Goal: Task Accomplishment & Management: Manage account settings

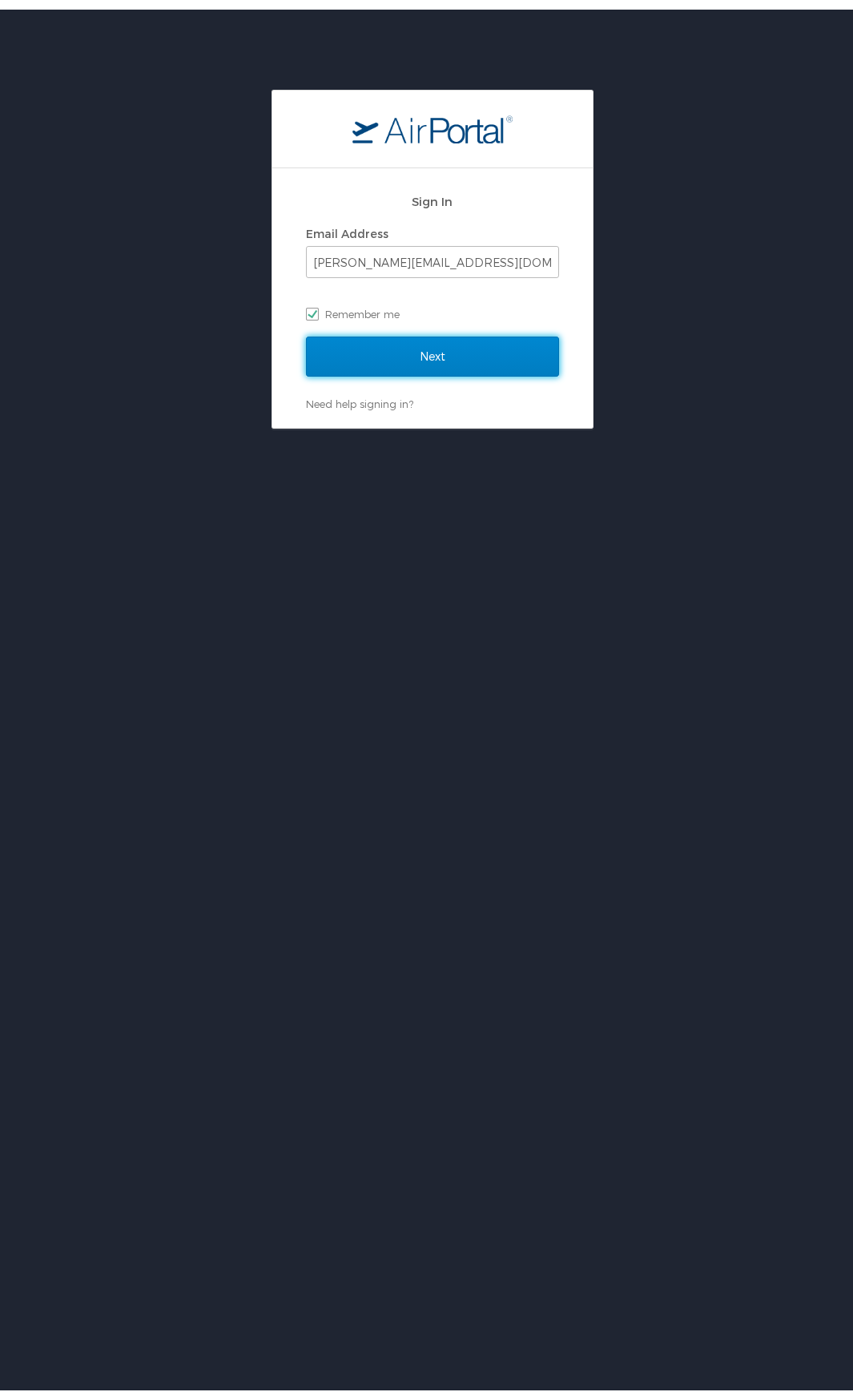
click at [423, 350] on input "Next" at bounding box center [432, 347] width 254 height 40
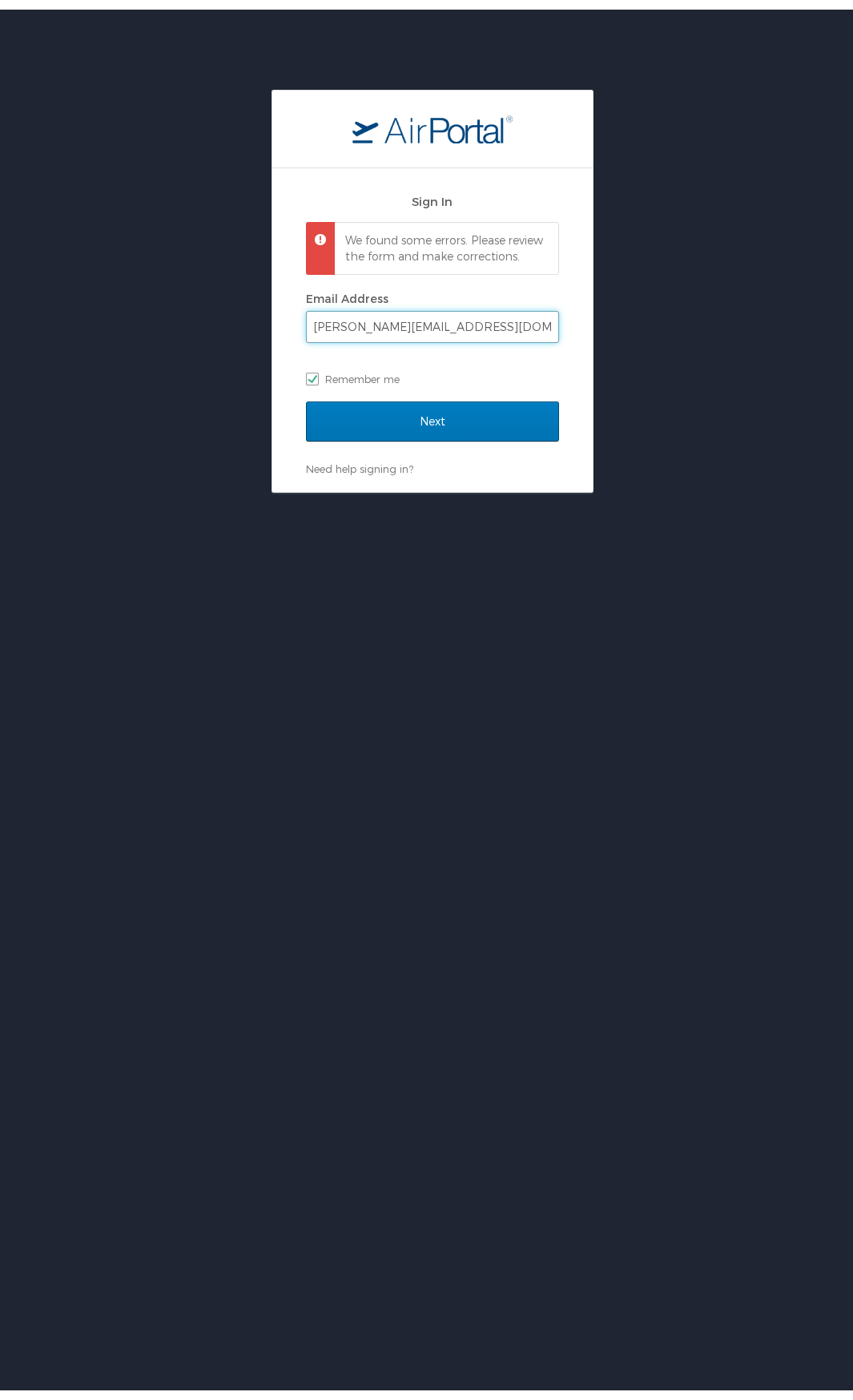
click at [438, 332] on input "veronica.sizer2@la.gov" at bounding box center [432, 318] width 252 height 31
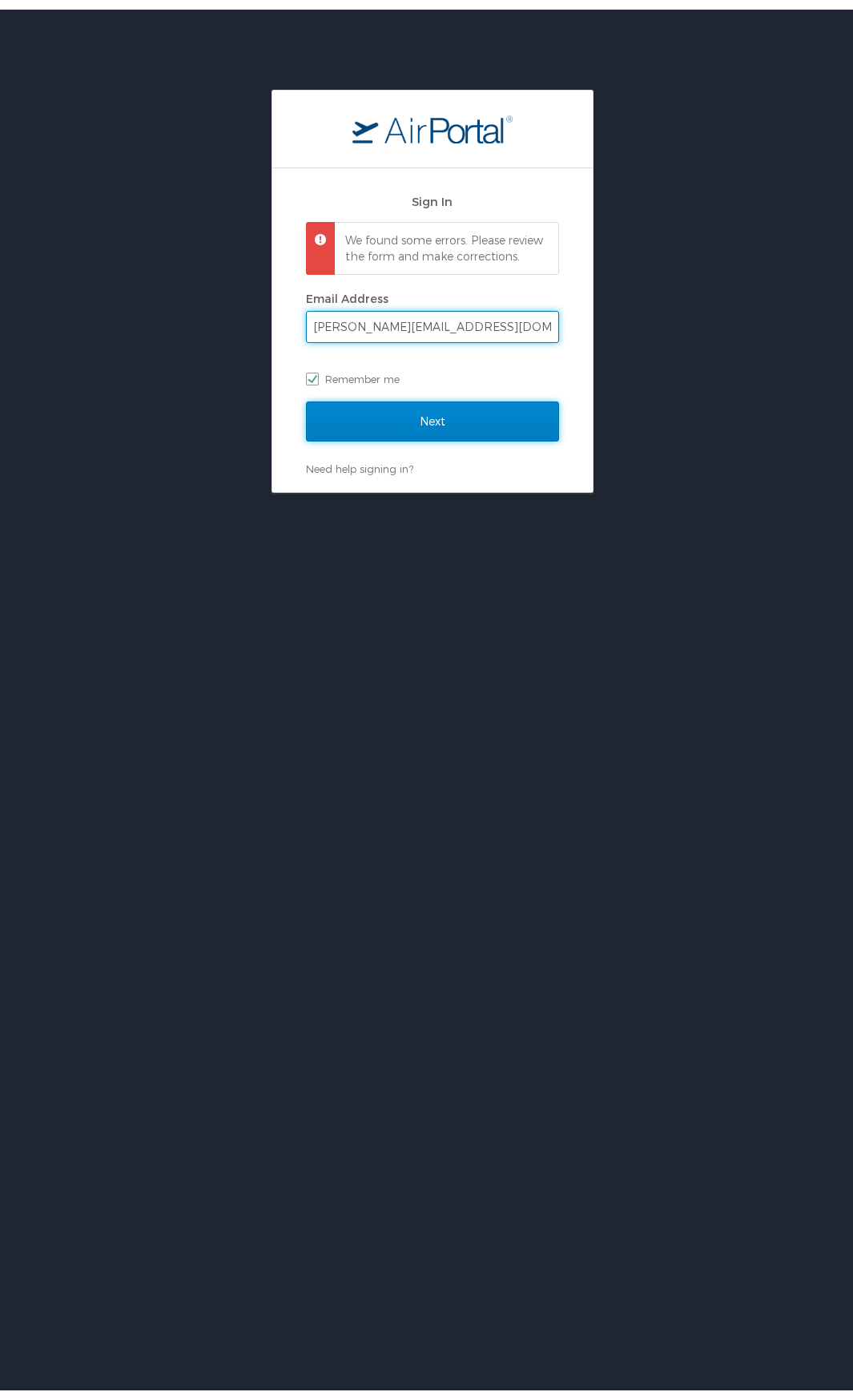
click at [443, 432] on input "Next" at bounding box center [432, 411] width 254 height 40
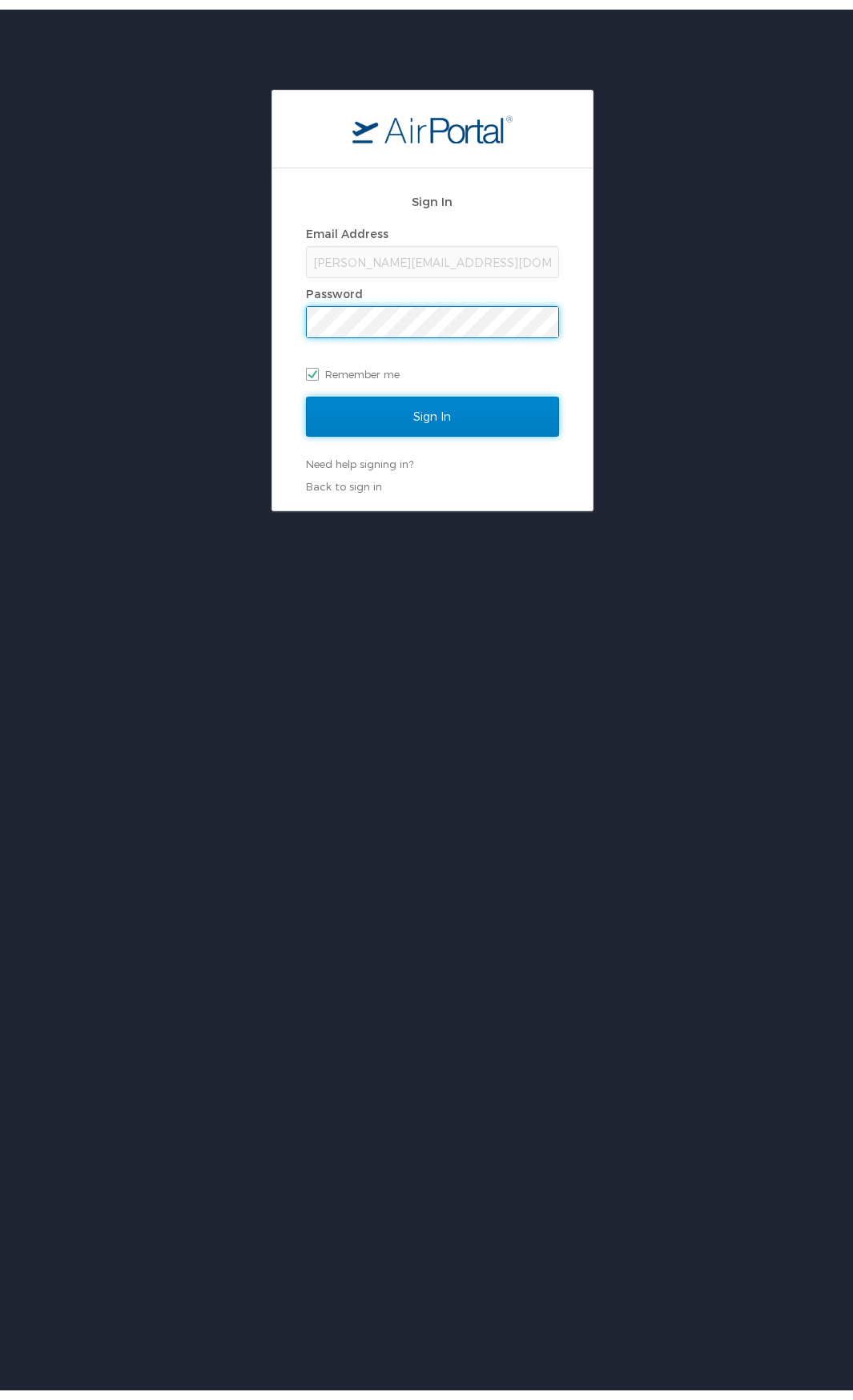
click at [424, 398] on input "Sign In" at bounding box center [432, 407] width 254 height 40
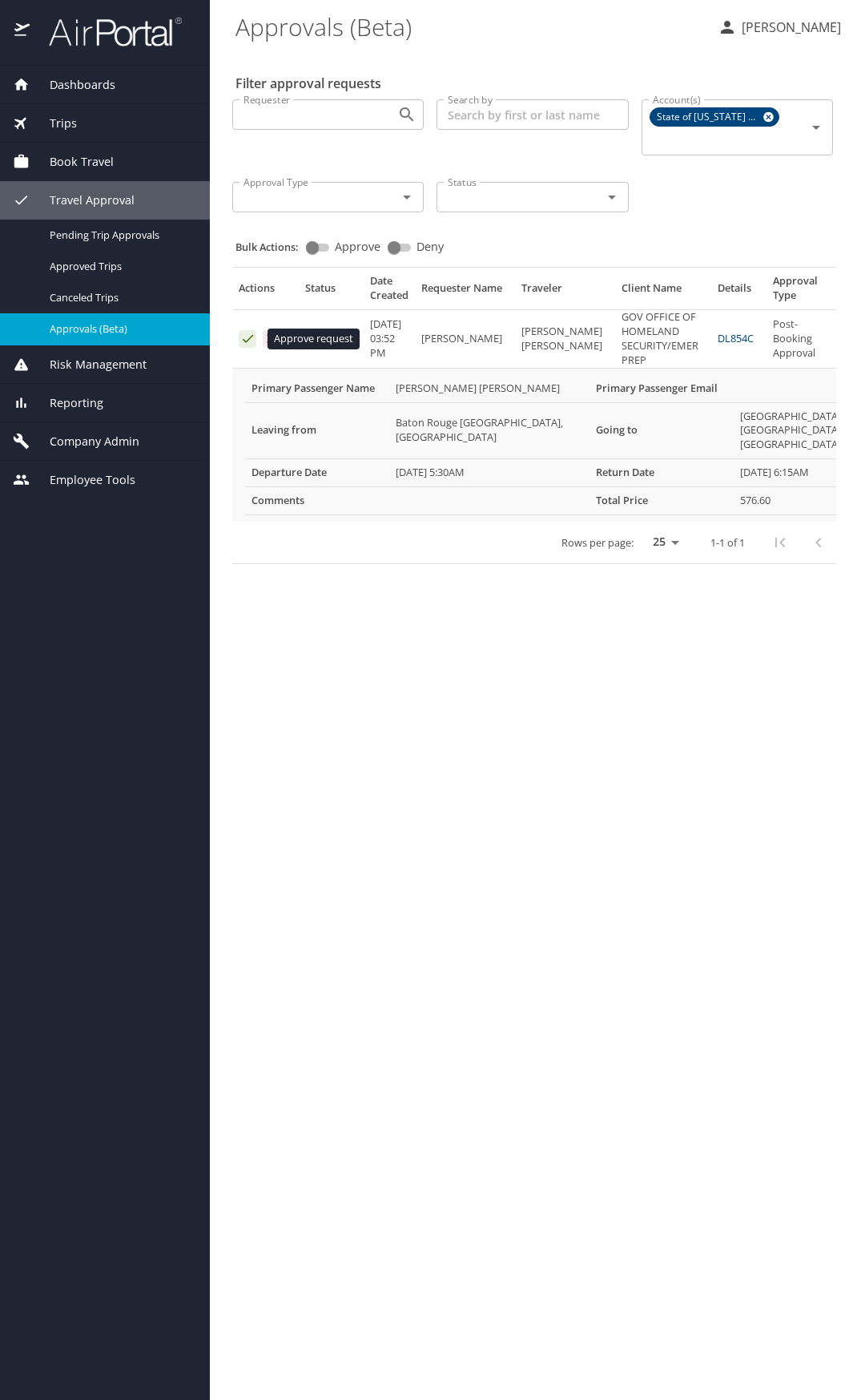
click at [246, 342] on icon "Approval table" at bounding box center [248, 338] width 10 height 8
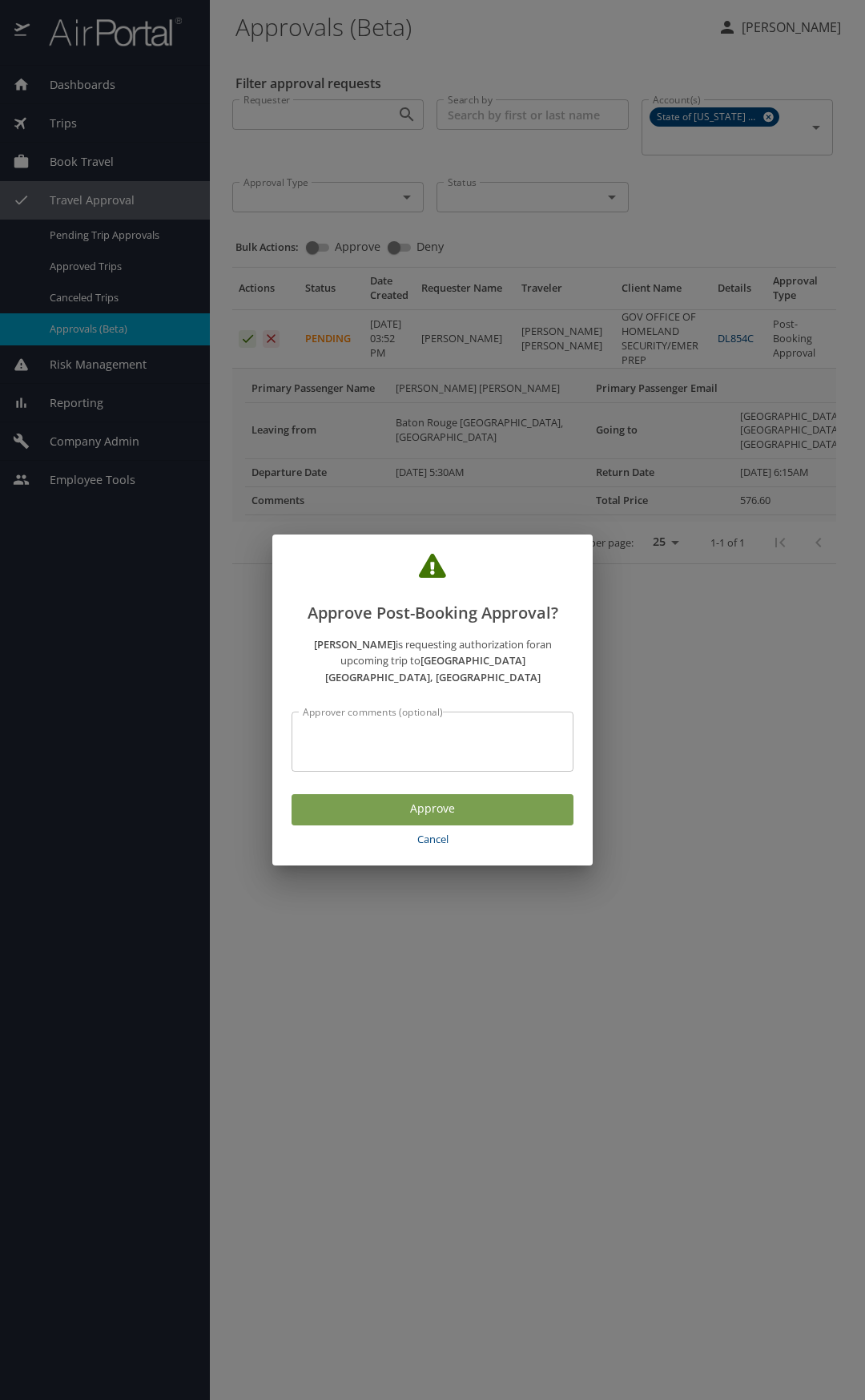
click at [438, 800] on span "Approve" at bounding box center [432, 808] width 256 height 20
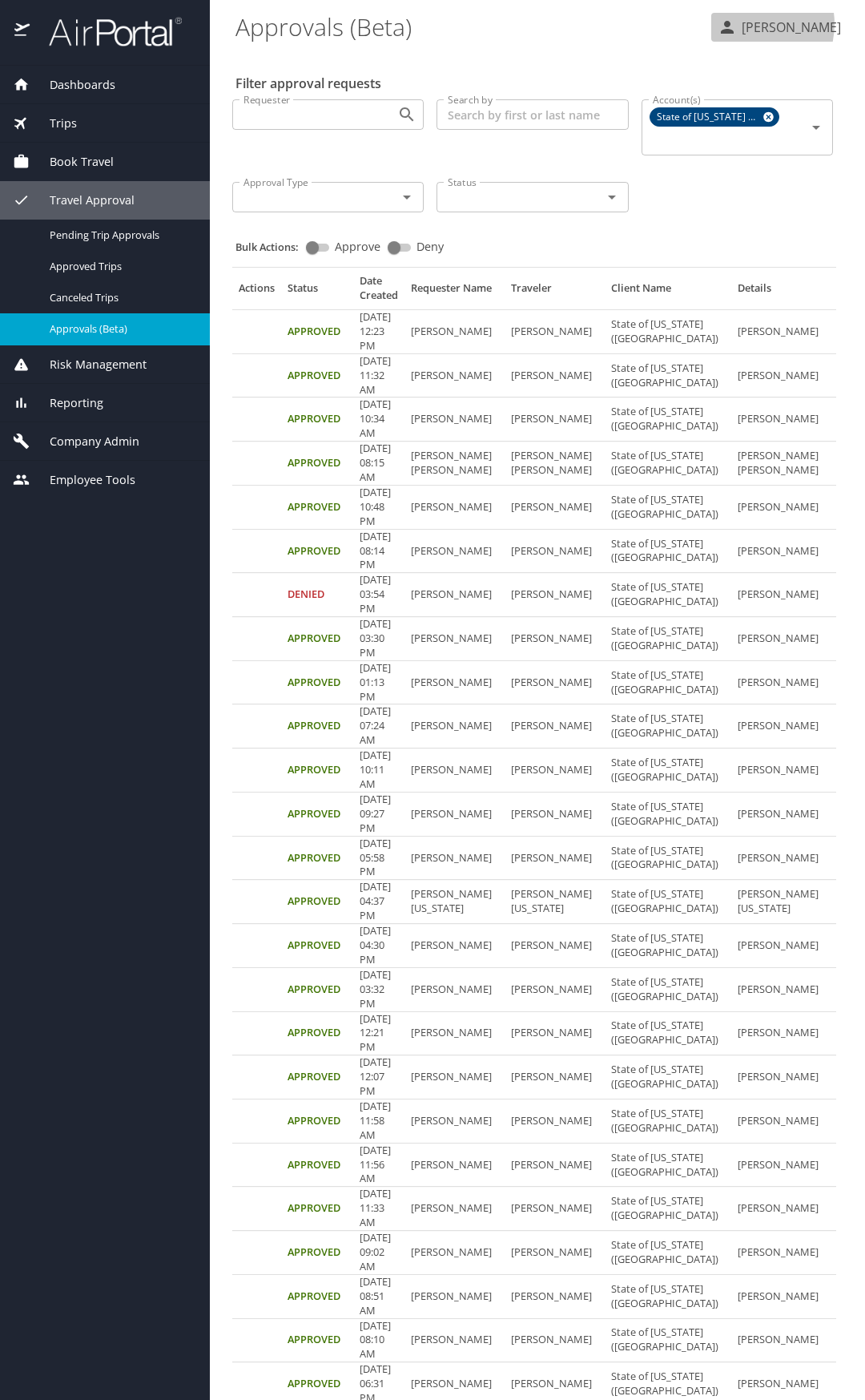
click at [752, 24] on p "Veronica Sizer" at bounding box center [789, 27] width 104 height 19
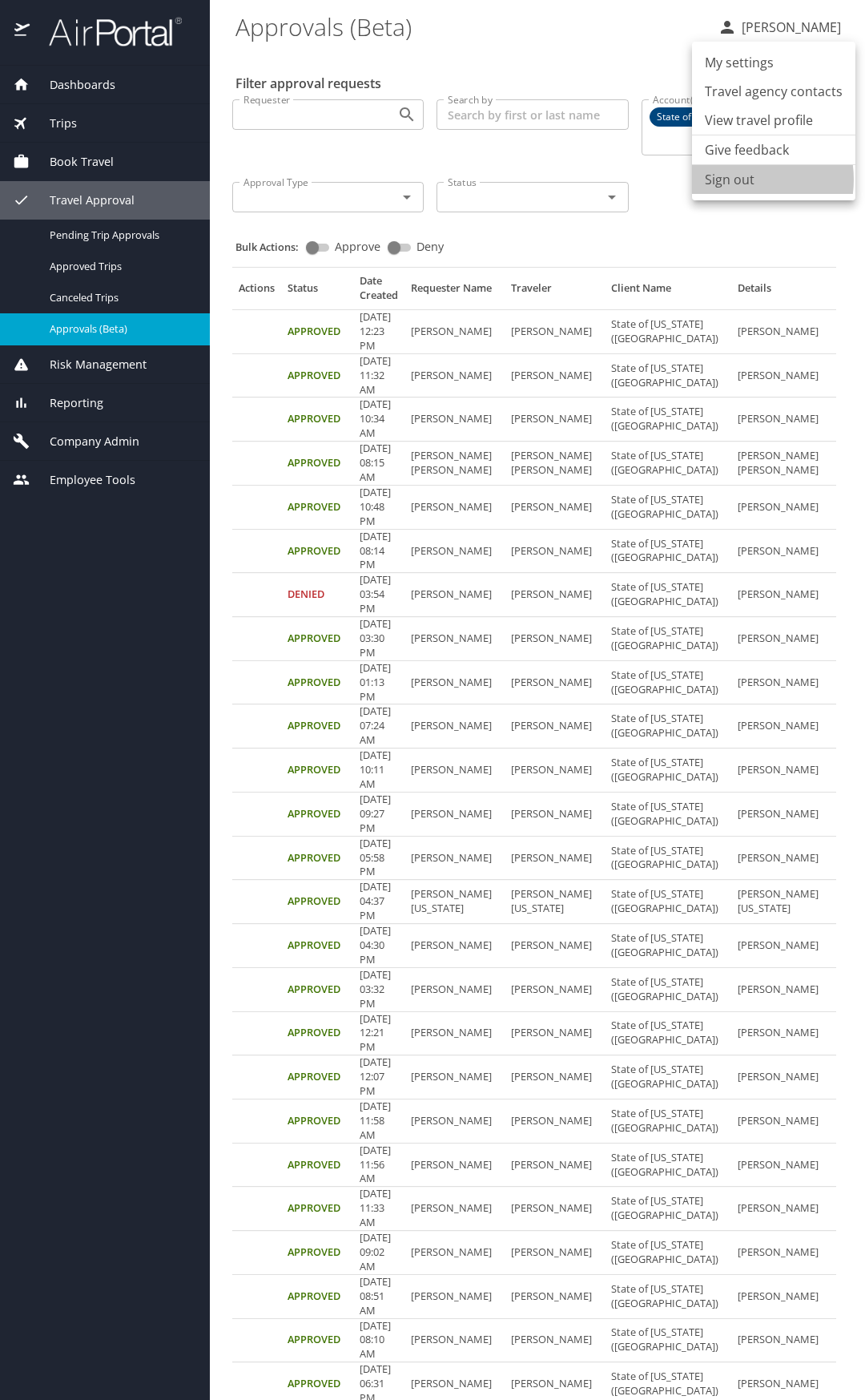
click at [737, 179] on li "Sign out" at bounding box center [773, 180] width 164 height 29
